Goal: Find contact information: Find contact information

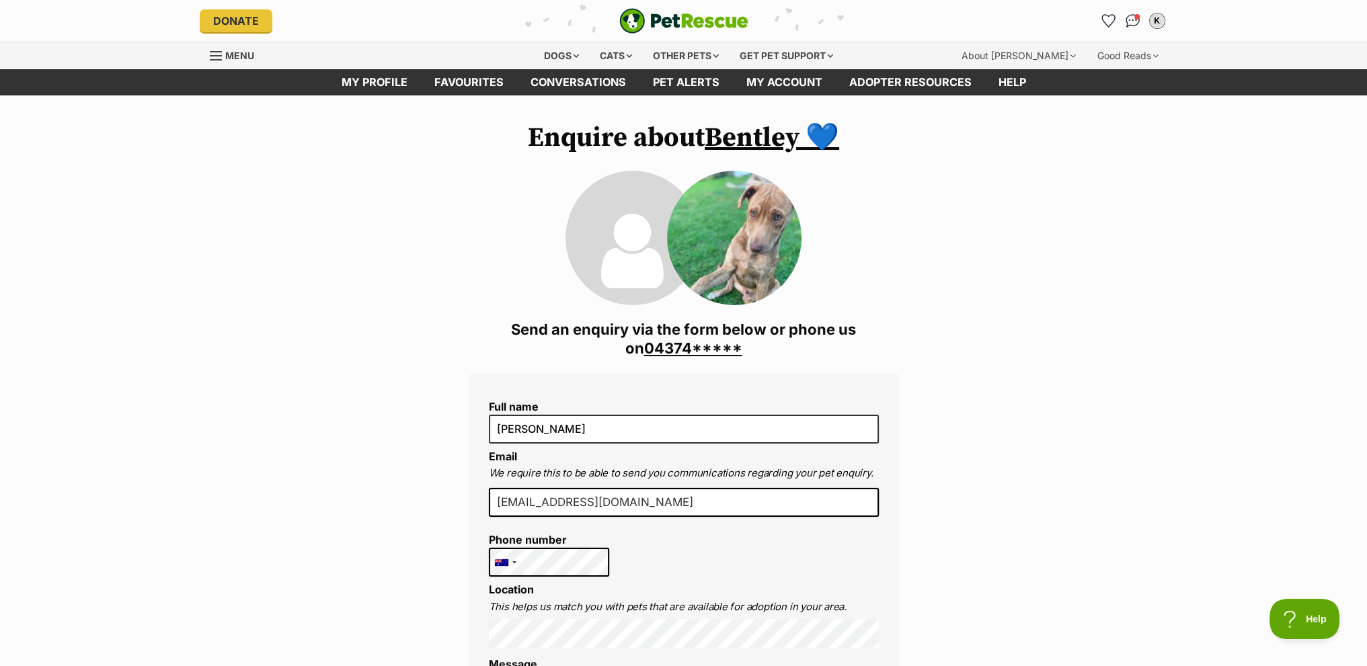
click at [688, 349] on link "04374*****" at bounding box center [693, 347] width 98 height 17
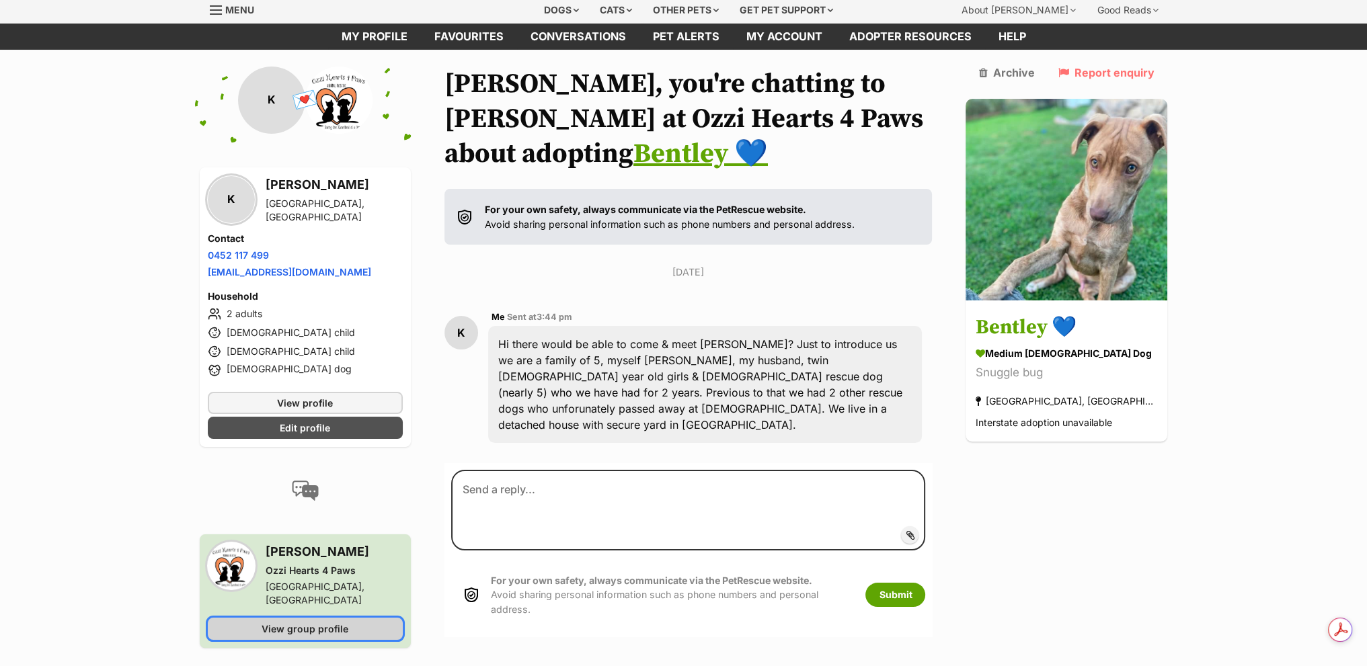
click at [315, 622] on span "View group profile" at bounding box center [304, 629] width 87 height 14
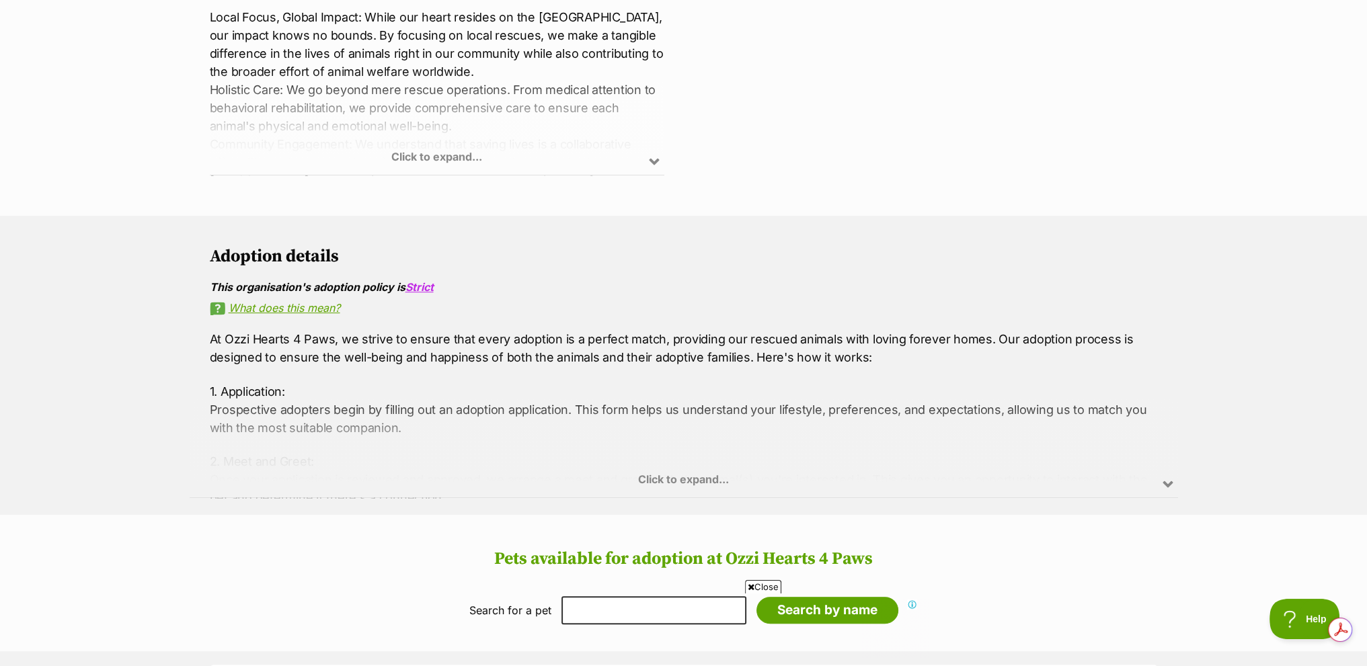
click at [688, 476] on div "Click to expand..." at bounding box center [684, 445] width 988 height 105
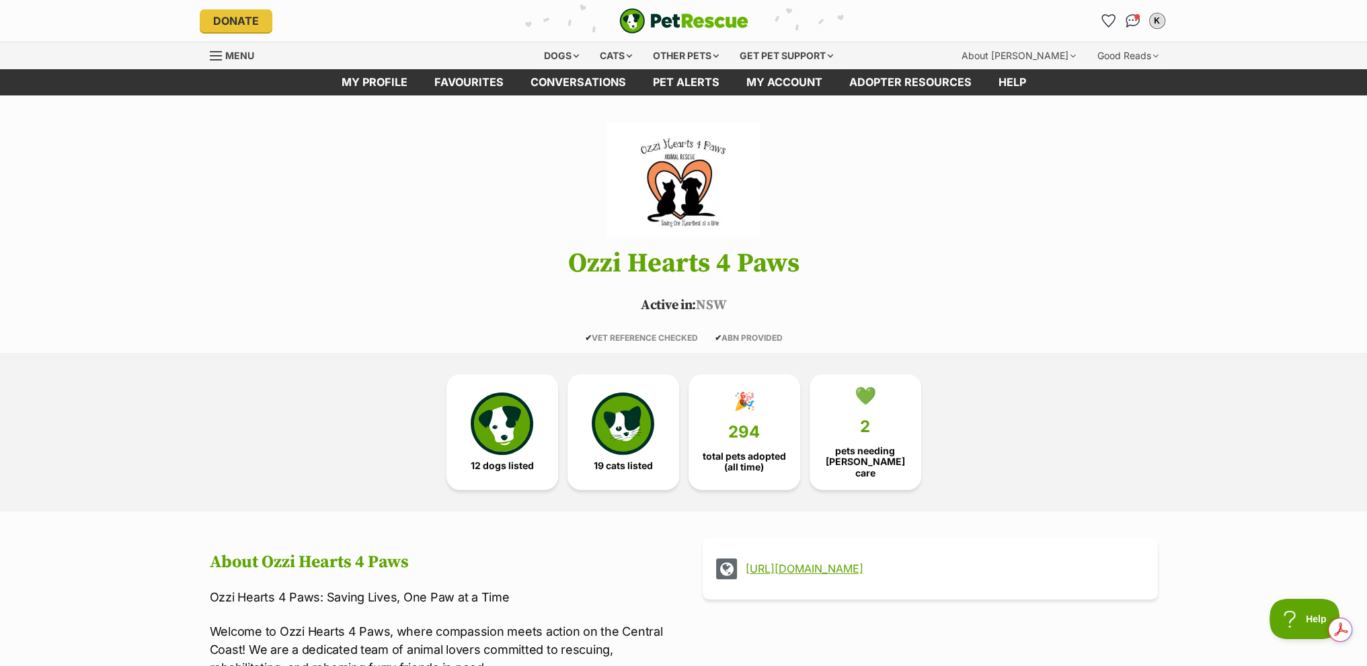
click at [838, 568] on link "http://www.ozzihearts4paws.com" at bounding box center [941, 569] width 393 height 12
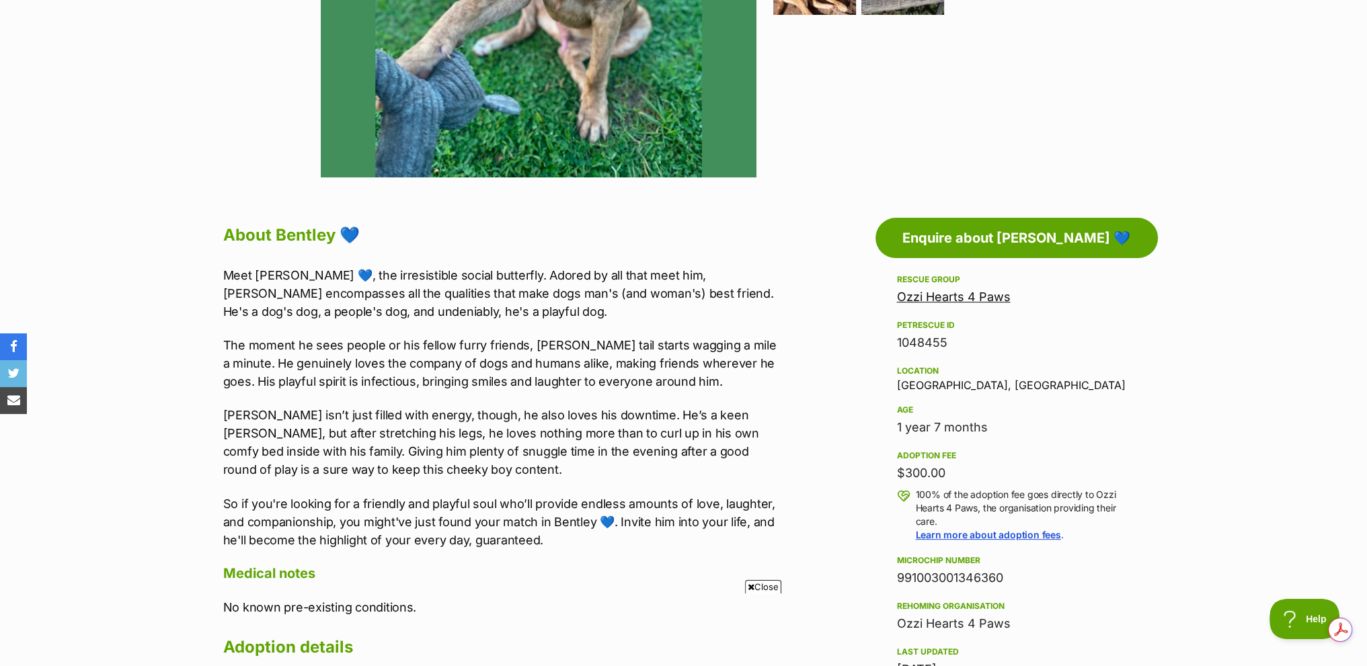
drag, startPoint x: 952, startPoint y: 341, endPoint x: 890, endPoint y: 347, distance: 62.1
click at [890, 347] on aside "Rescue group Ozzi Hearts 4 Paws PetRescue ID 1048455 Location Mangrove Mountain…" at bounding box center [1016, 543] width 282 height 542
copy div "1048455"
